Goal: Task Accomplishment & Management: Manage account settings

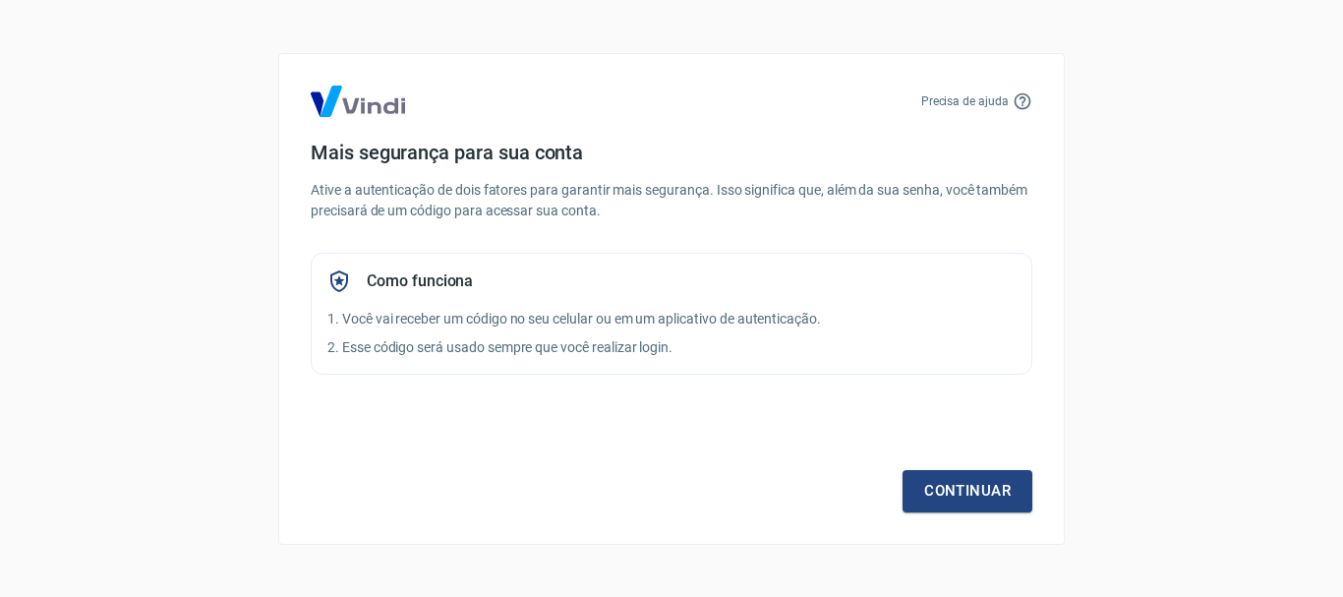
click at [957, 469] on div "Continuar" at bounding box center [672, 455] width 722 height 114
click at [961, 489] on link "Continuar" at bounding box center [968, 490] width 130 height 41
click at [998, 463] on div "Continuar" at bounding box center [672, 455] width 722 height 114
click at [986, 483] on link "Continuar" at bounding box center [968, 490] width 130 height 41
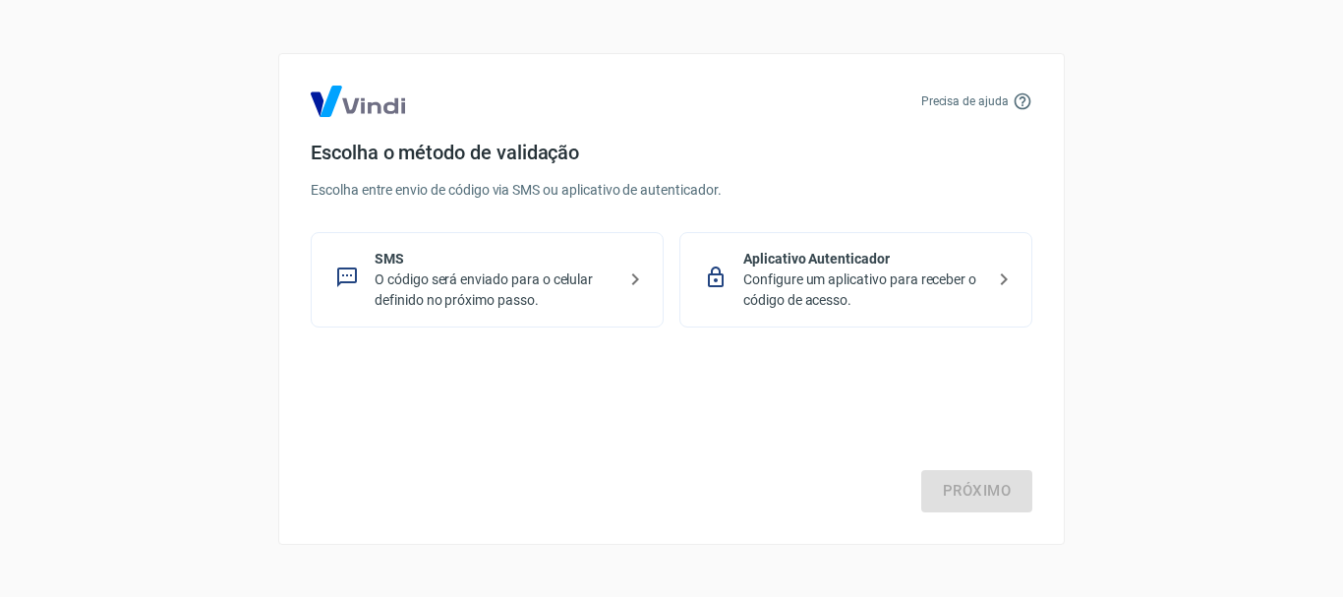
click at [929, 309] on p "Configure um aplicativo para receber o código de acesso." at bounding box center [863, 289] width 241 height 41
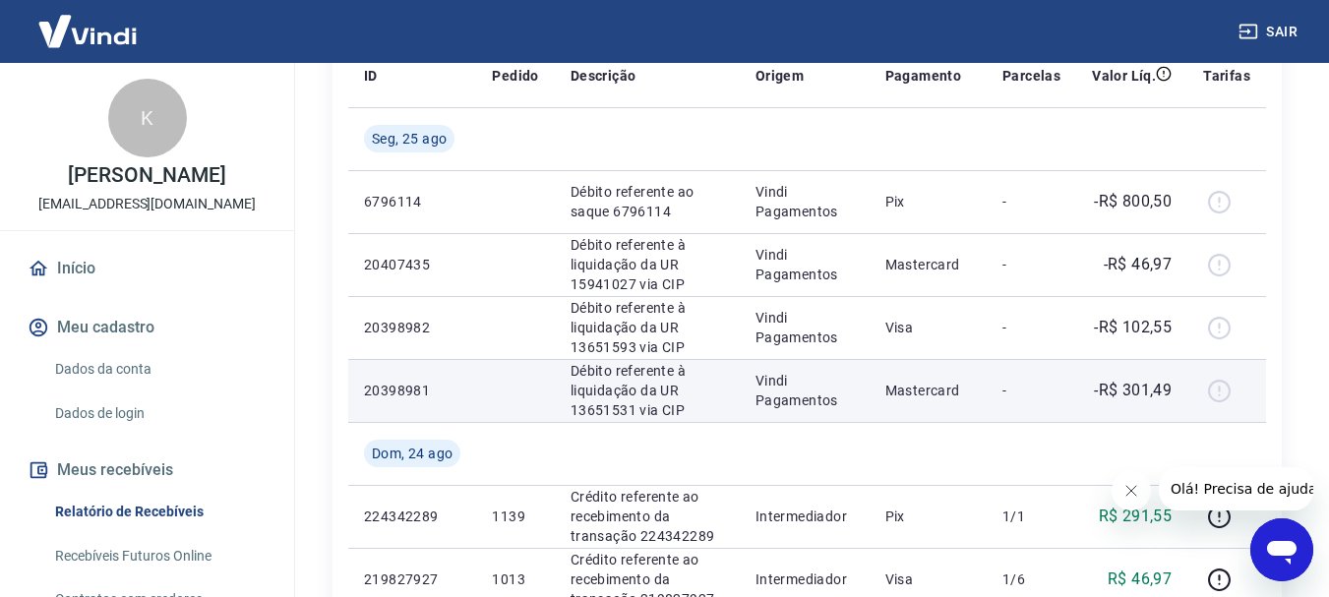
scroll to position [492, 0]
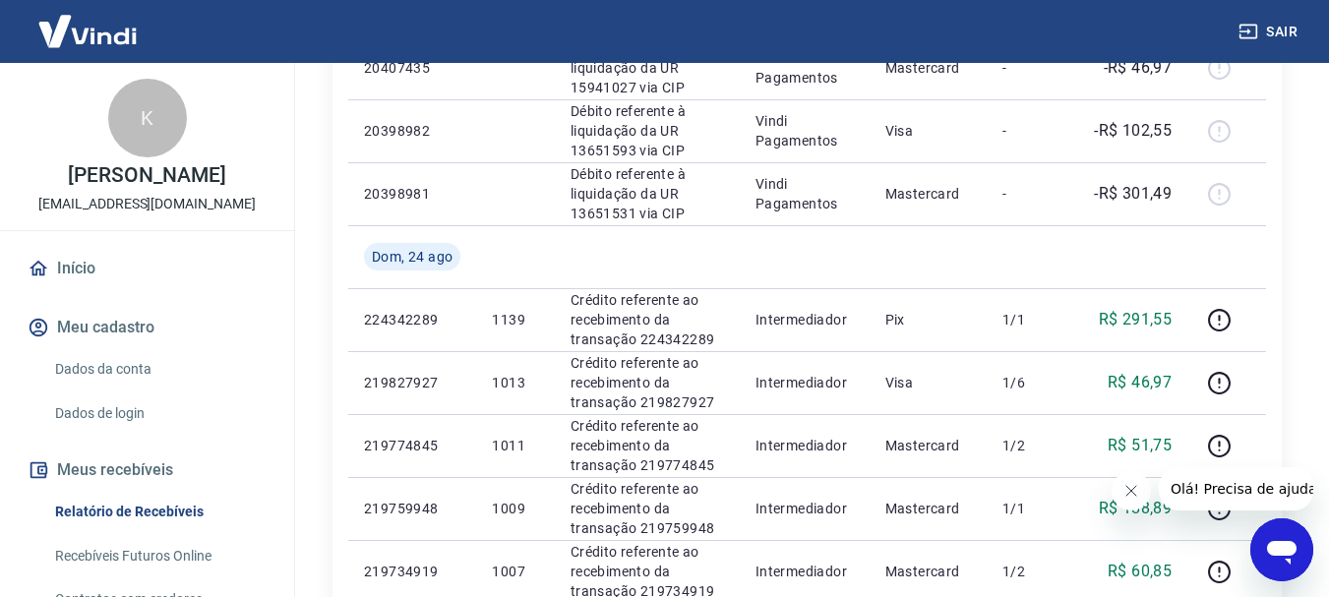
click at [1132, 488] on icon "Fechar mensagem da empresa" at bounding box center [1131, 491] width 16 height 16
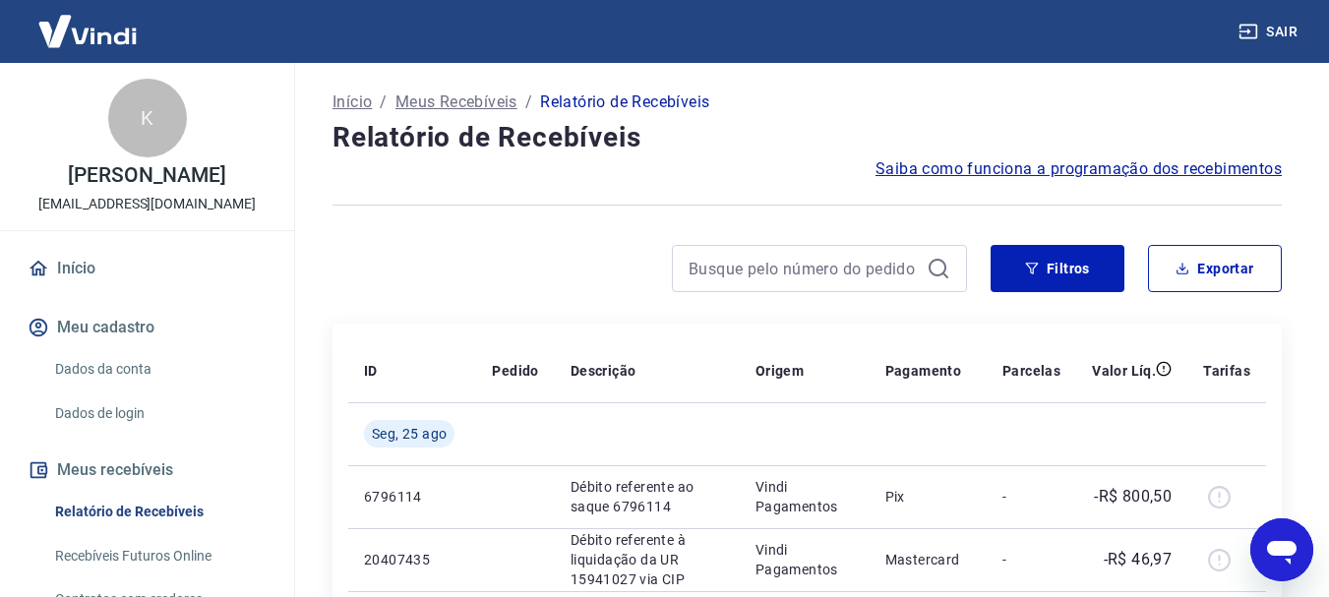
scroll to position [98, 0]
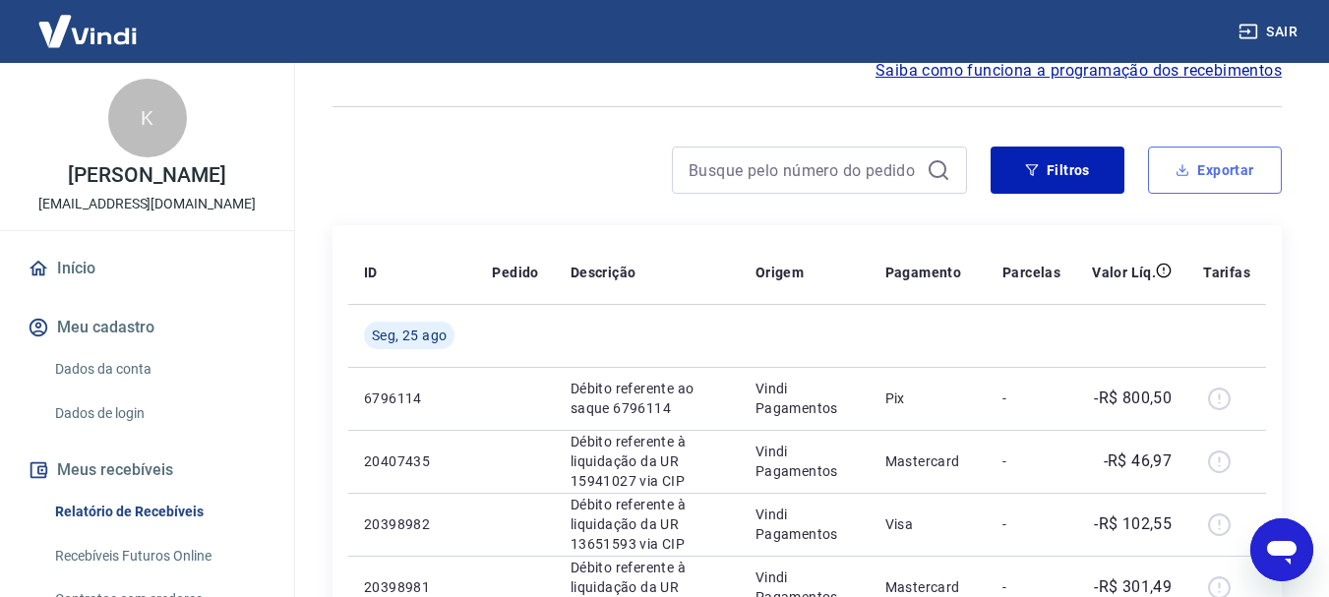
click at [1183, 168] on icon "button" at bounding box center [1182, 170] width 14 height 14
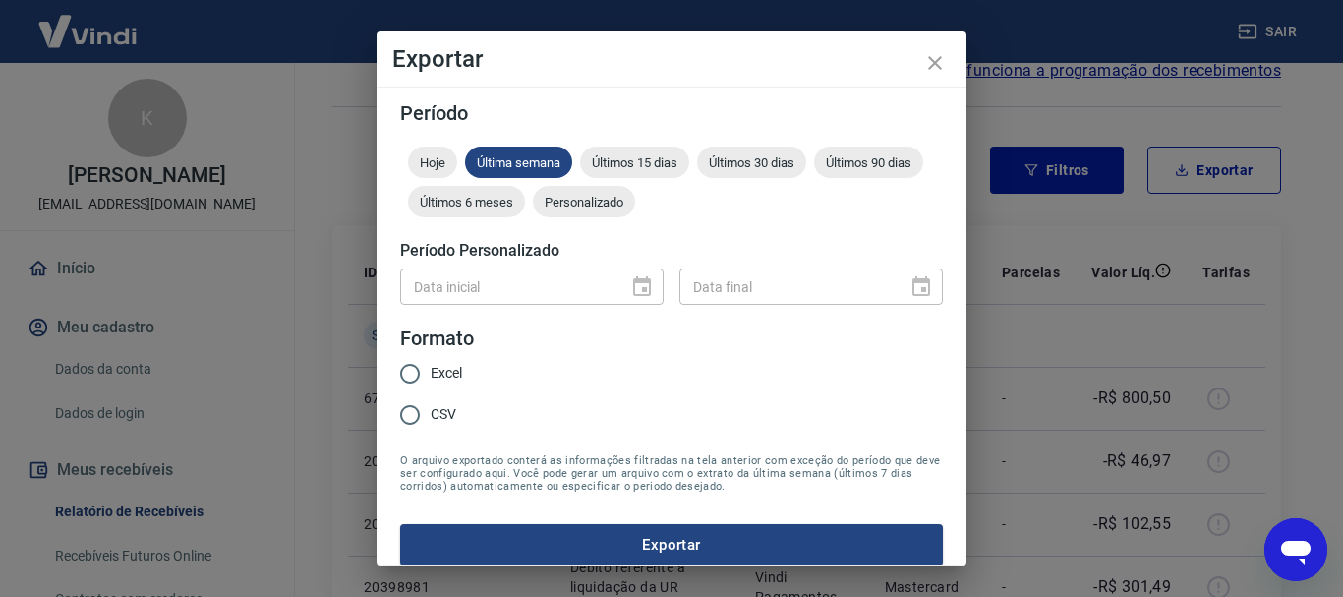
click at [434, 361] on label "Excel" at bounding box center [425, 373] width 73 height 41
click at [431, 361] on input "Excel" at bounding box center [409, 373] width 41 height 41
radio input "true"
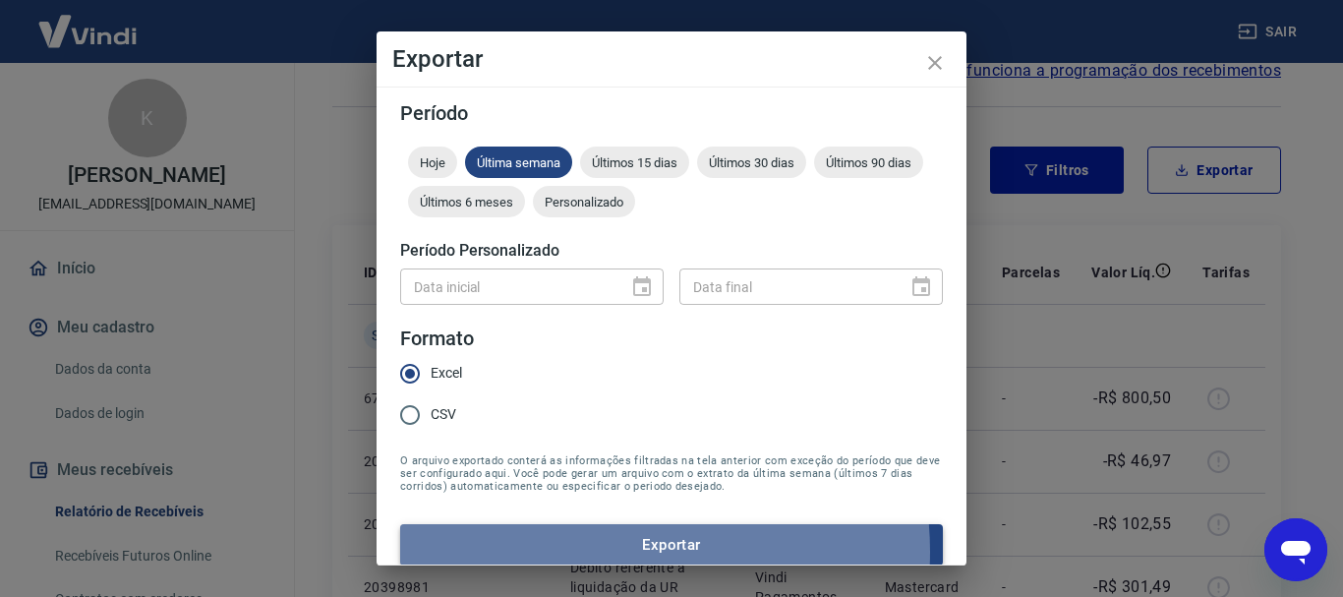
click at [635, 552] on button "Exportar" at bounding box center [671, 544] width 543 height 41
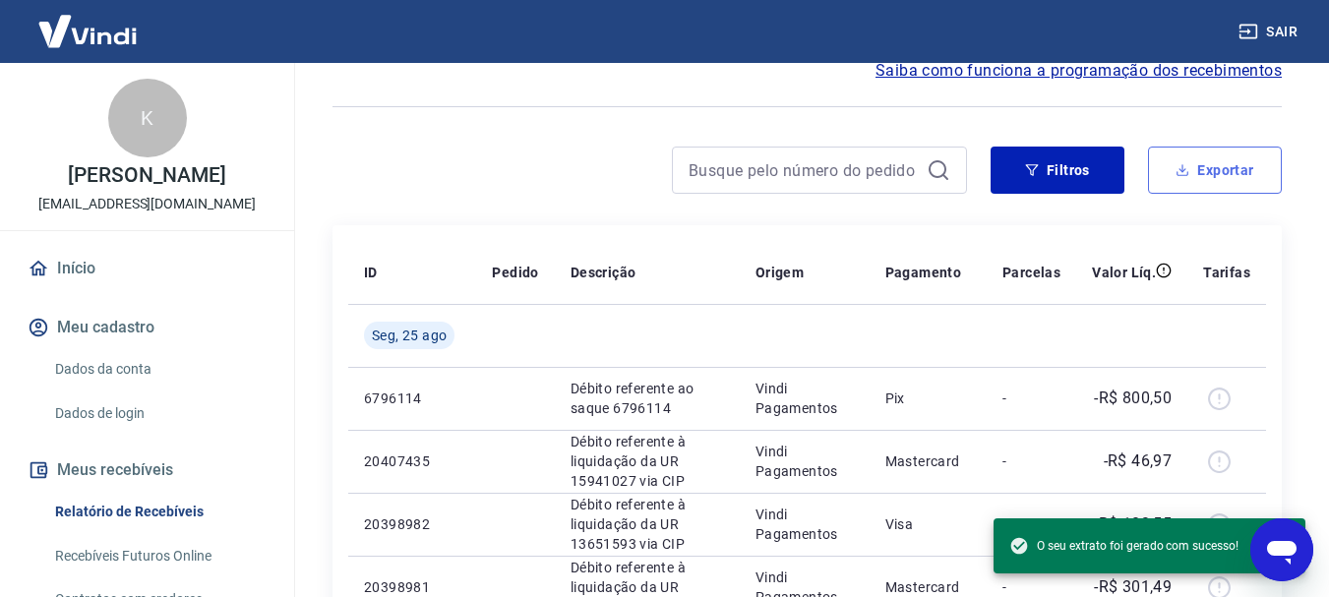
click at [1222, 166] on button "Exportar" at bounding box center [1215, 170] width 134 height 47
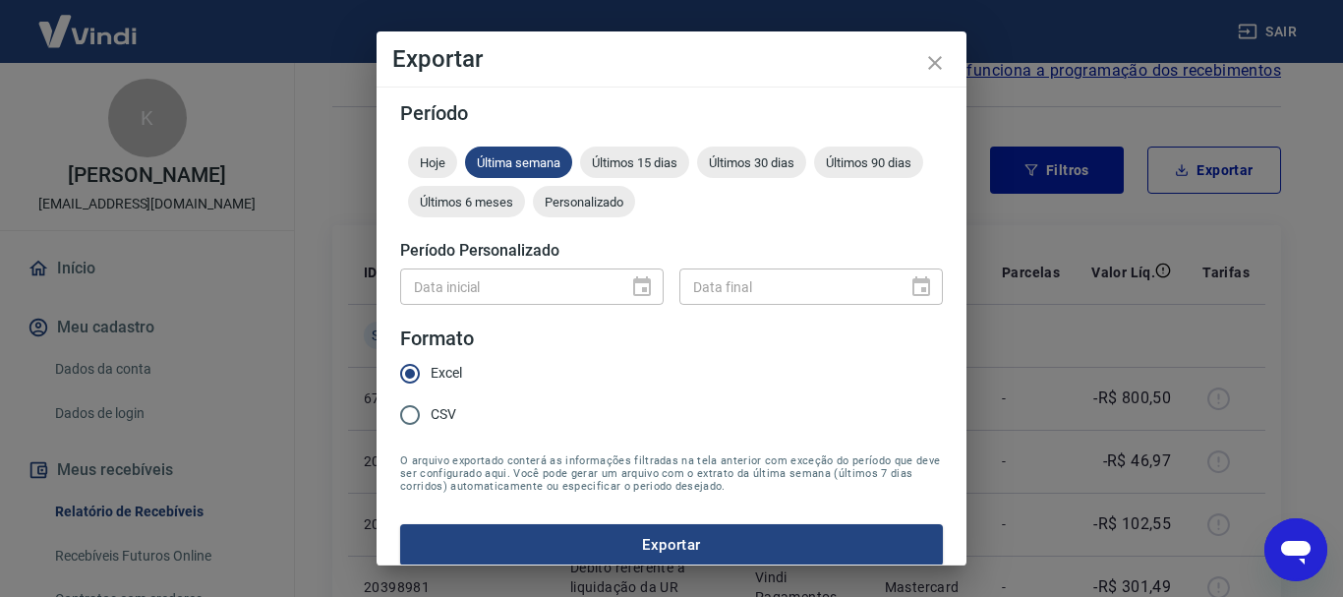
click at [626, 283] on div "Data inicial" at bounding box center [532, 286] width 264 height 36
click at [639, 286] on div "Data inicial" at bounding box center [532, 286] width 264 height 36
click at [631, 159] on span "Últimos 15 dias" at bounding box center [634, 162] width 109 height 15
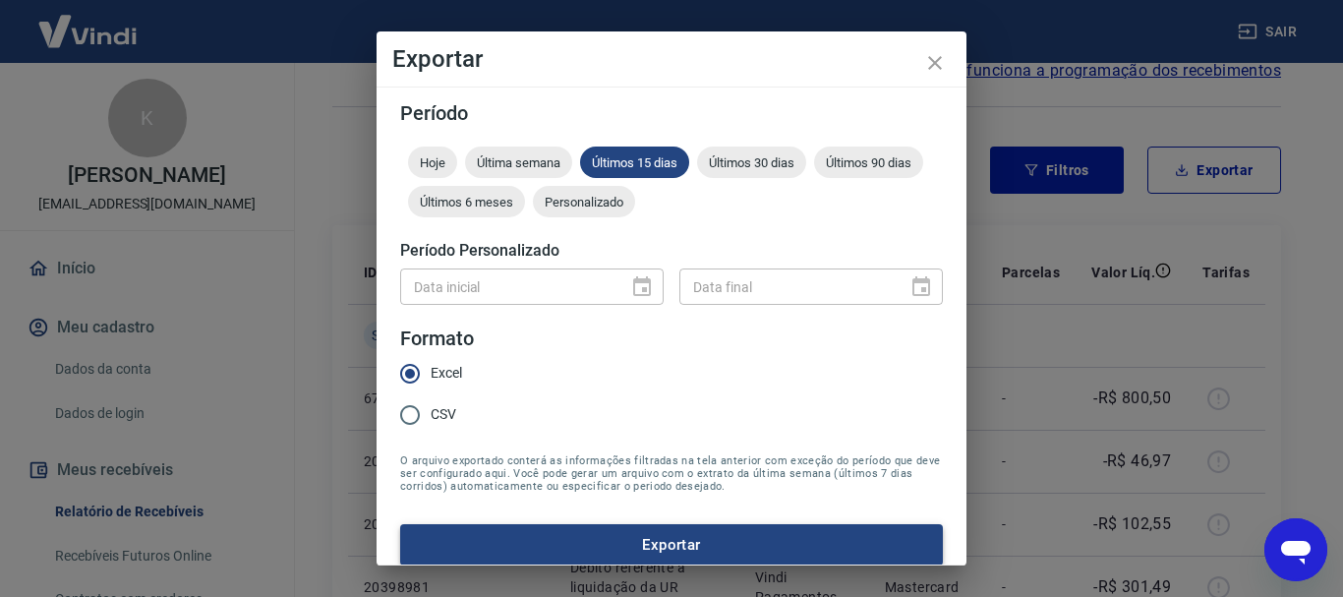
click at [648, 541] on button "Exportar" at bounding box center [671, 544] width 543 height 41
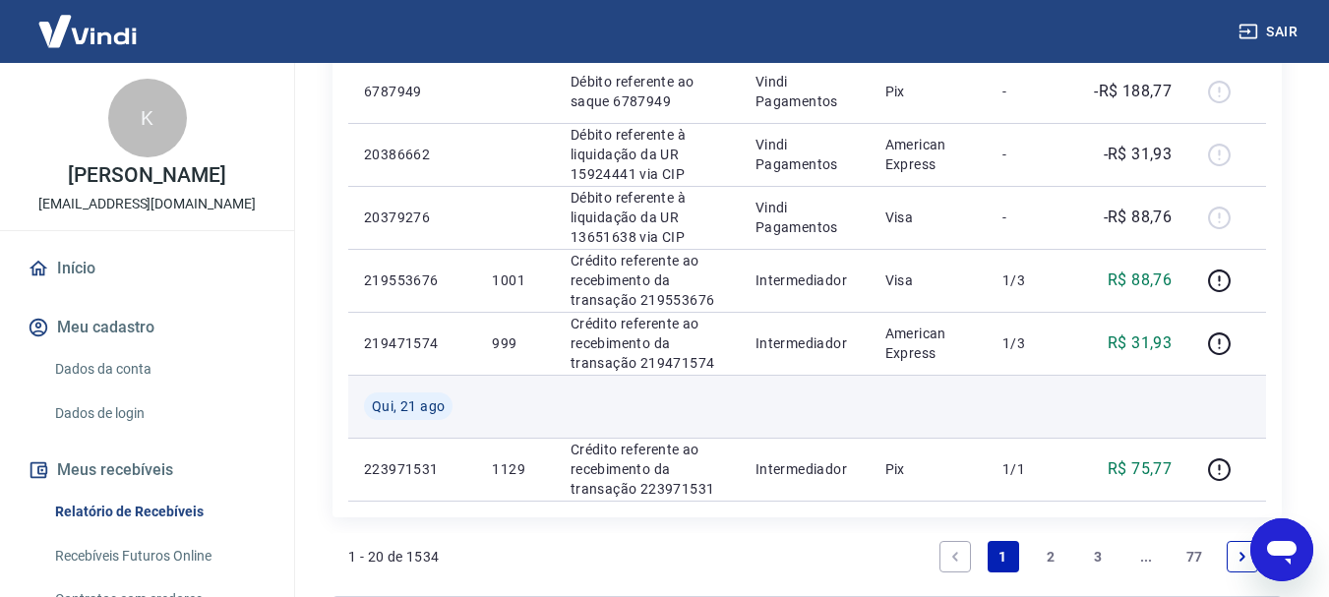
scroll to position [1573, 0]
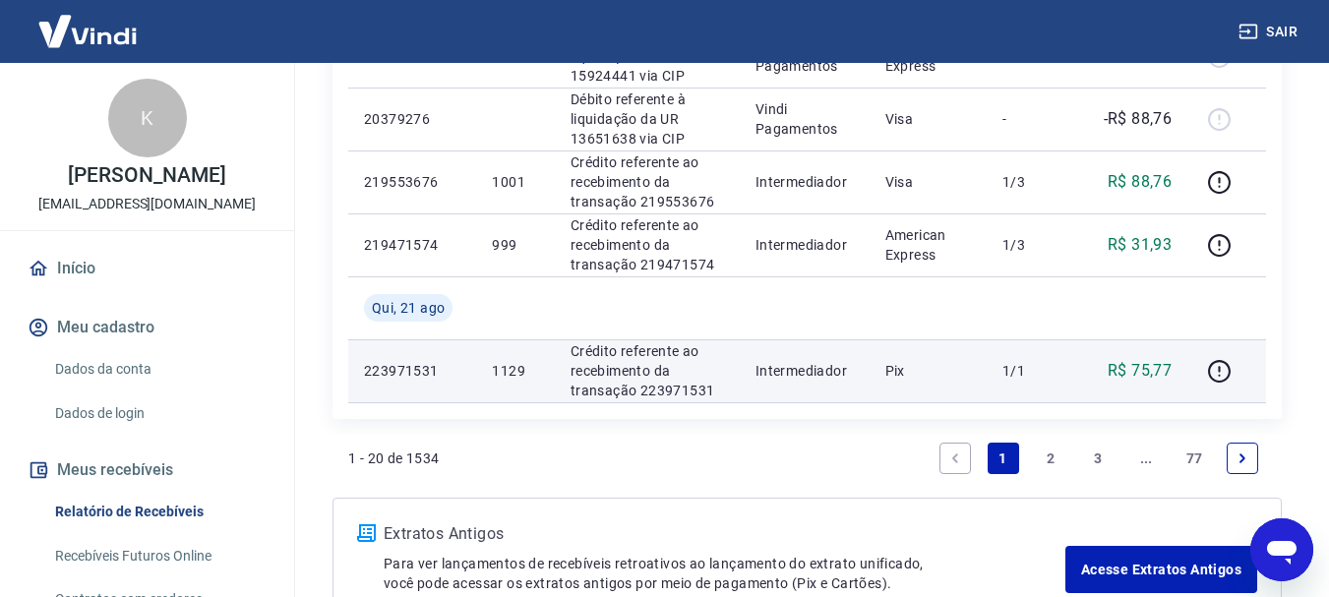
click at [919, 361] on p "Pix" at bounding box center [928, 371] width 86 height 20
click at [1216, 371] on icon "button" at bounding box center [1219, 371] width 25 height 25
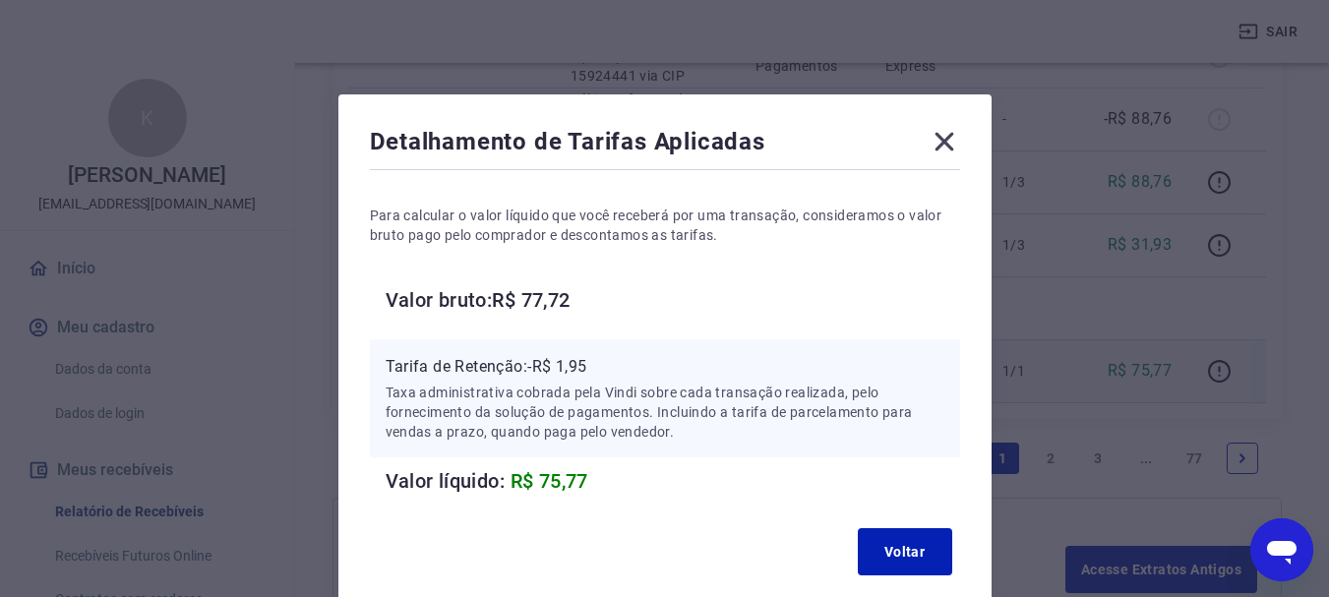
scroll to position [98, 0]
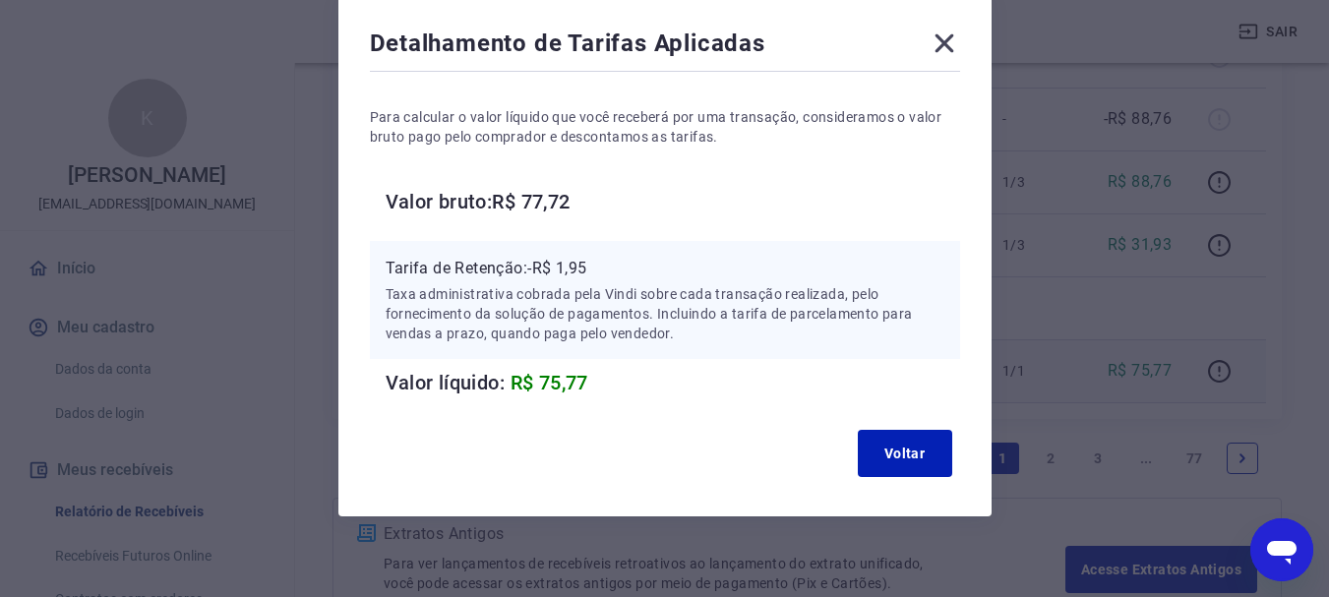
click at [946, 38] on icon at bounding box center [943, 43] width 31 height 31
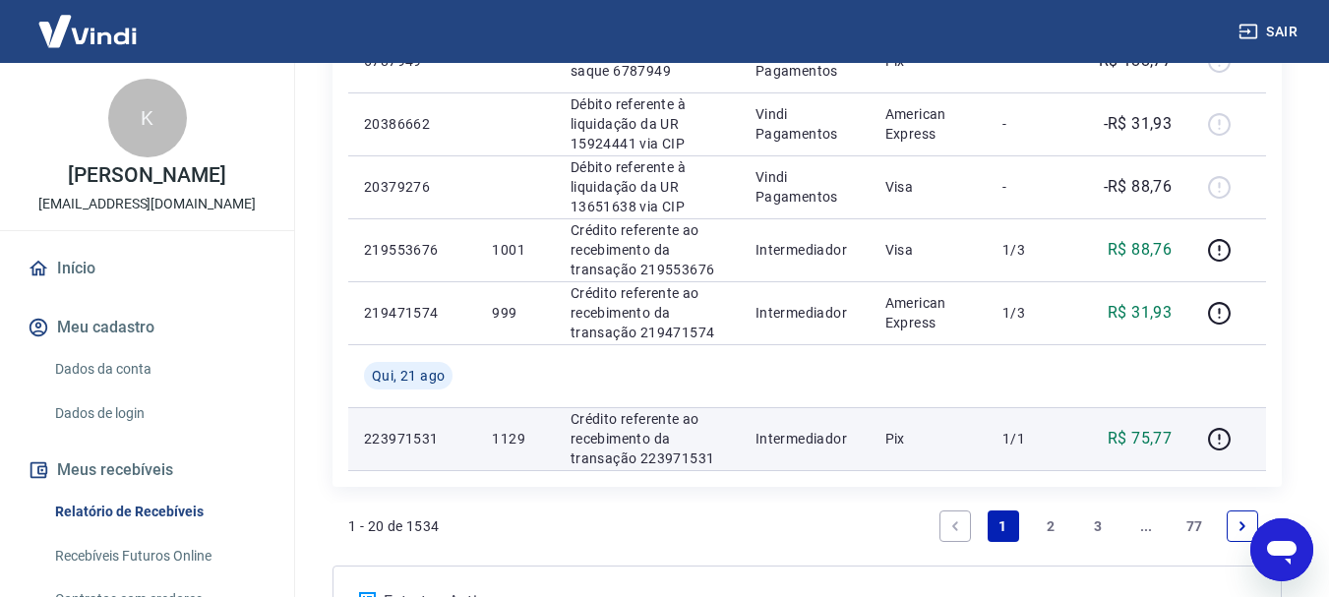
scroll to position [1604, 0]
